Goal: Information Seeking & Learning: Learn about a topic

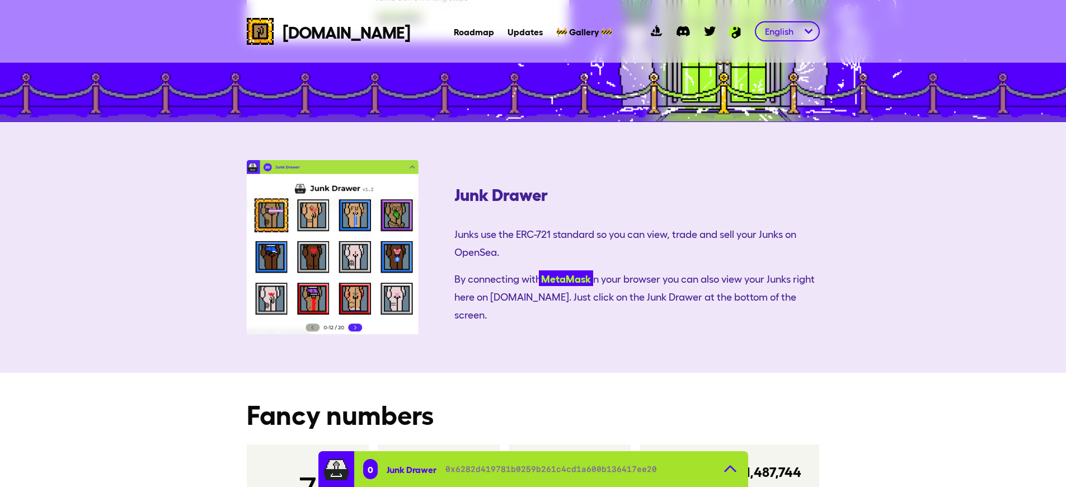
click at [539, 270] on link "MetaMask" at bounding box center [566, 278] width 54 height 16
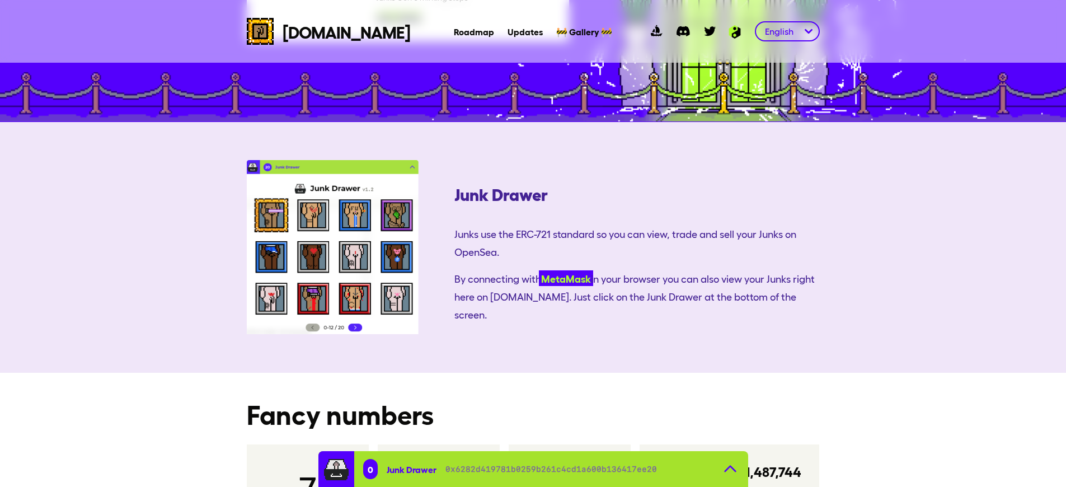
click at [539, 270] on link "MetaMask" at bounding box center [566, 278] width 54 height 16
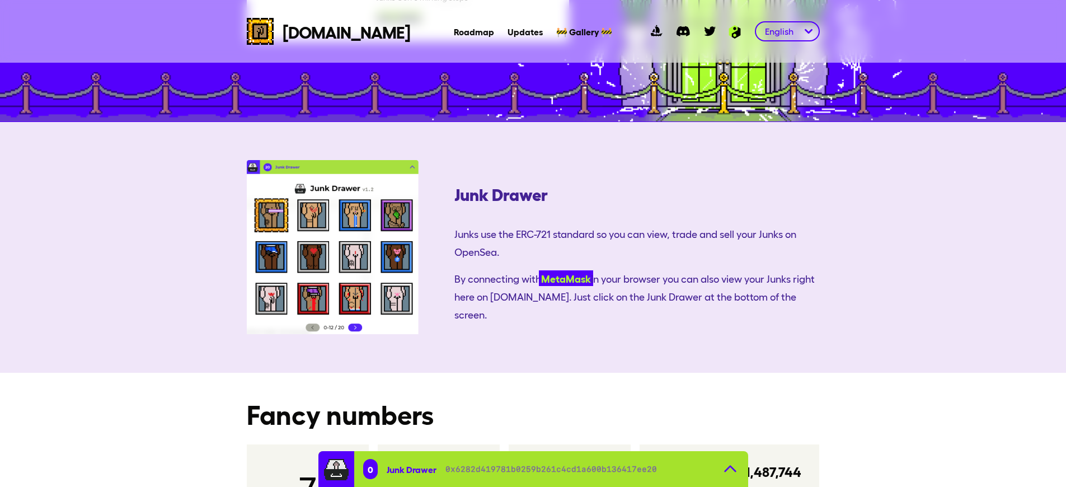
click at [539, 270] on link "MetaMask" at bounding box center [566, 278] width 54 height 16
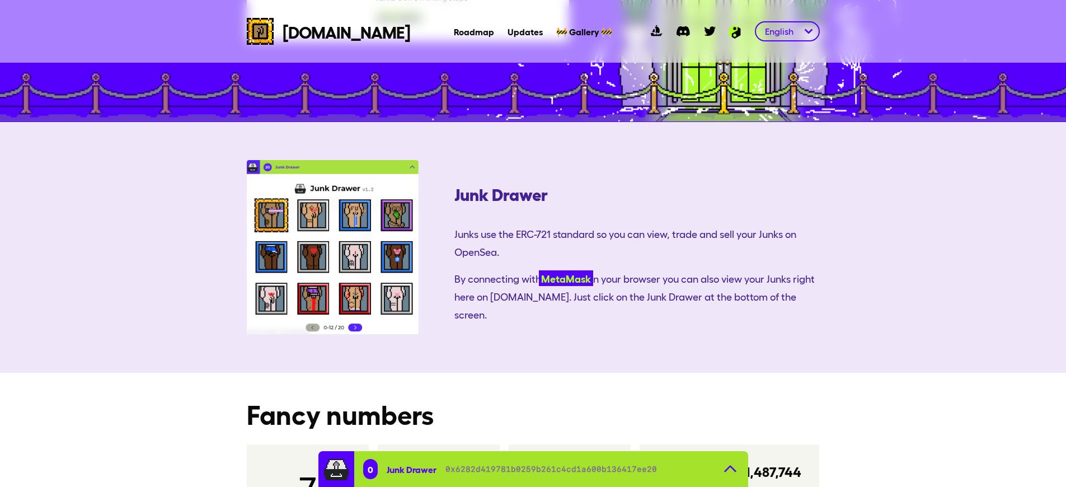
click at [539, 270] on link "MetaMask" at bounding box center [566, 278] width 54 height 16
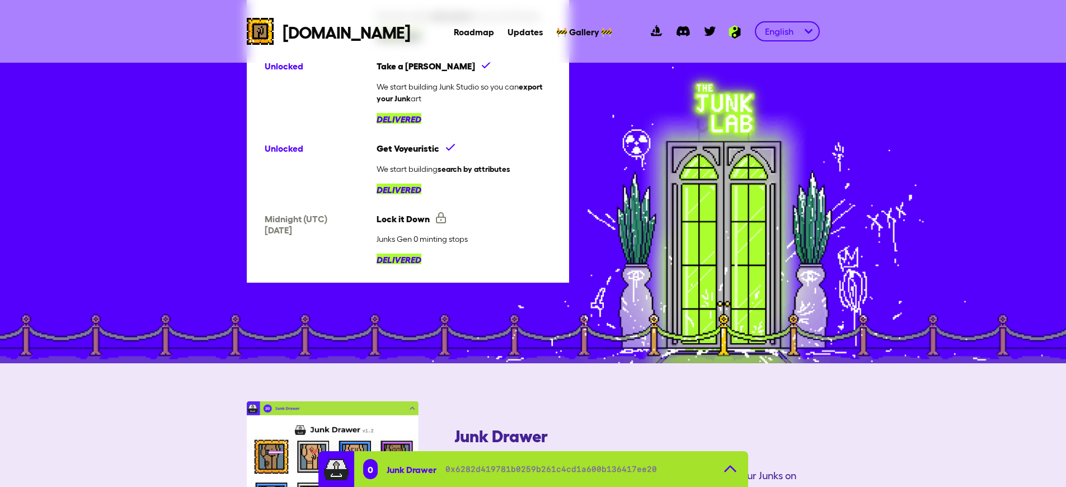
scroll to position [589, 0]
